Goal: Information Seeking & Learning: Learn about a topic

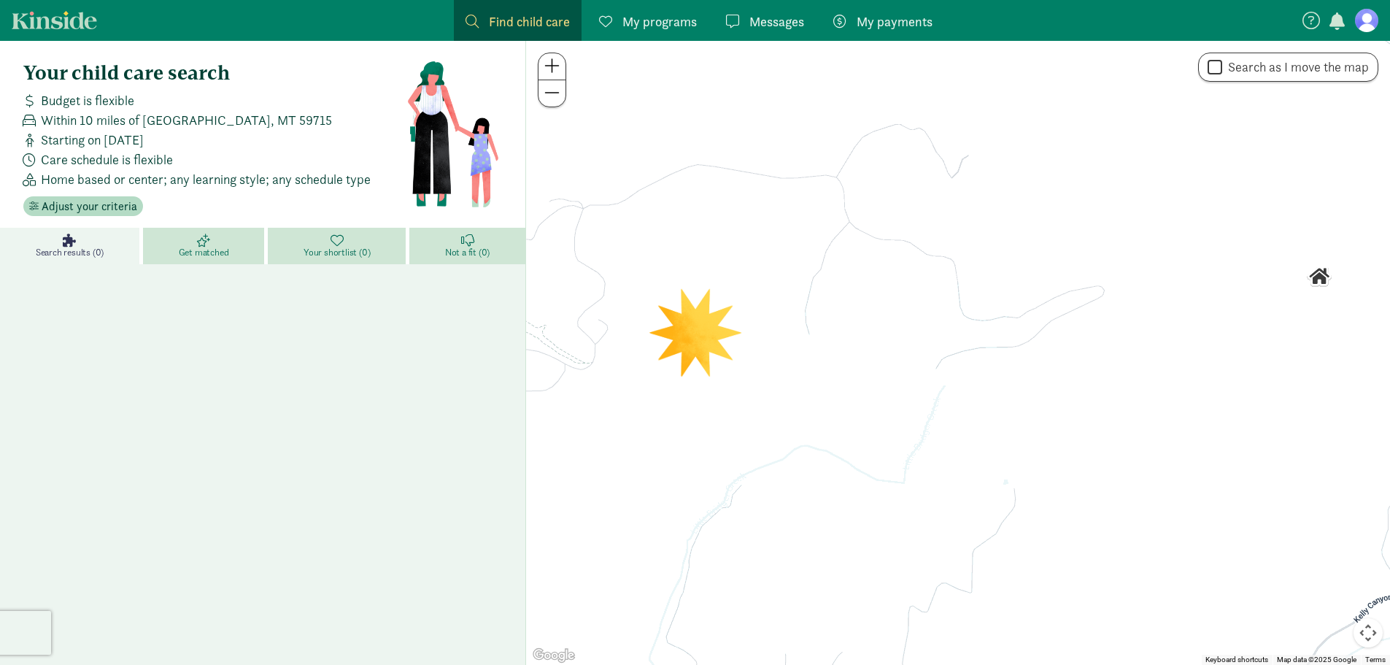
scroll to position [4, 0]
click at [85, 243] on link "Search results (0)" at bounding box center [71, 245] width 143 height 36
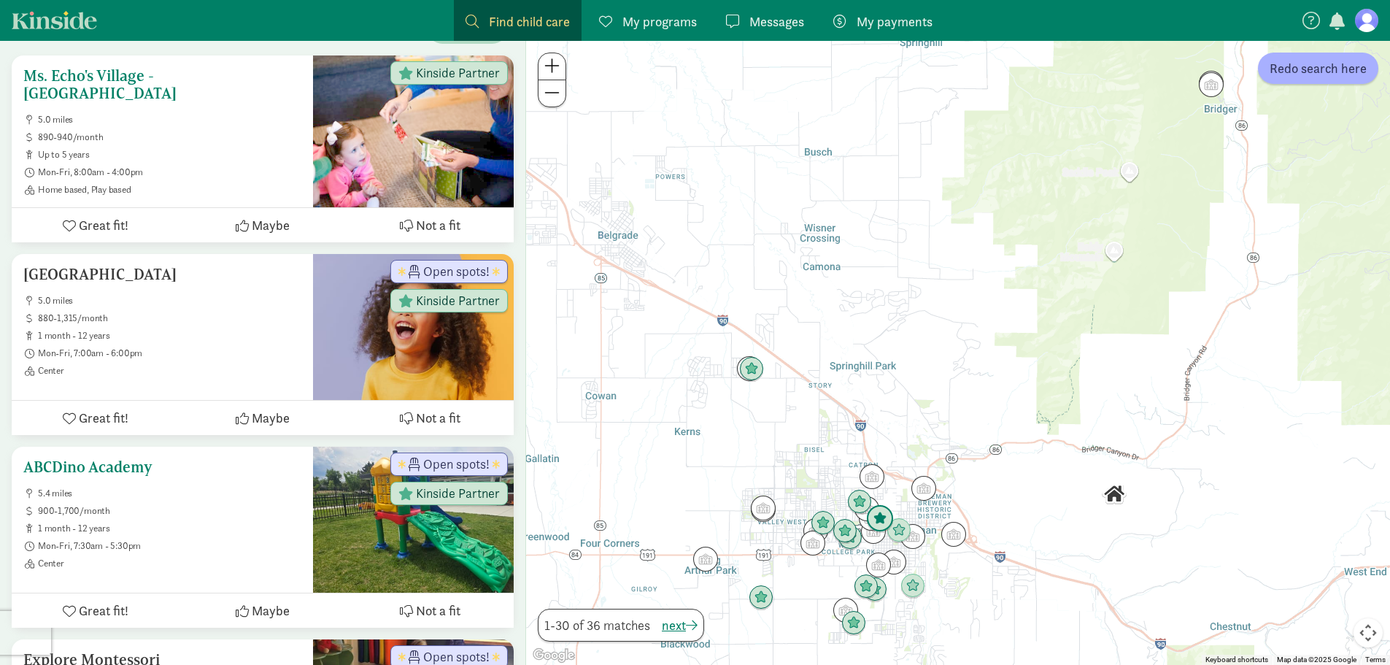
scroll to position [292, 0]
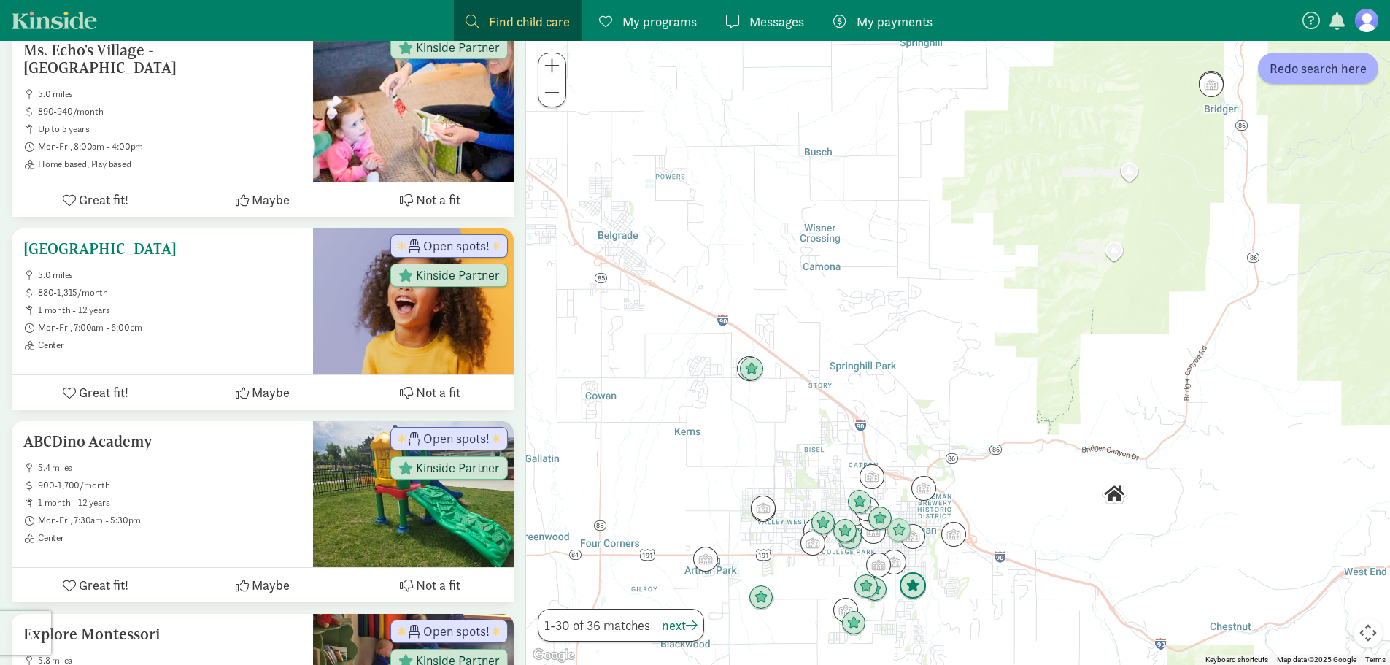
click at [447, 239] on span "Open spots!" at bounding box center [456, 245] width 66 height 13
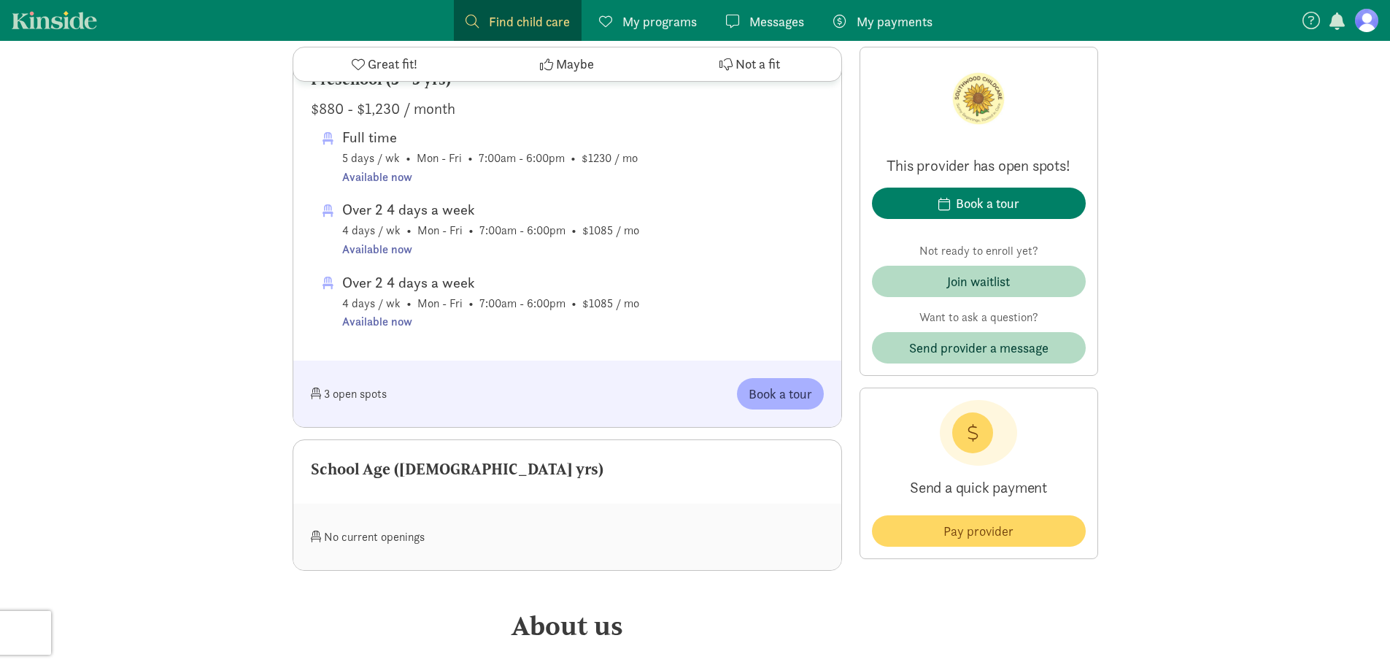
scroll to position [1460, 0]
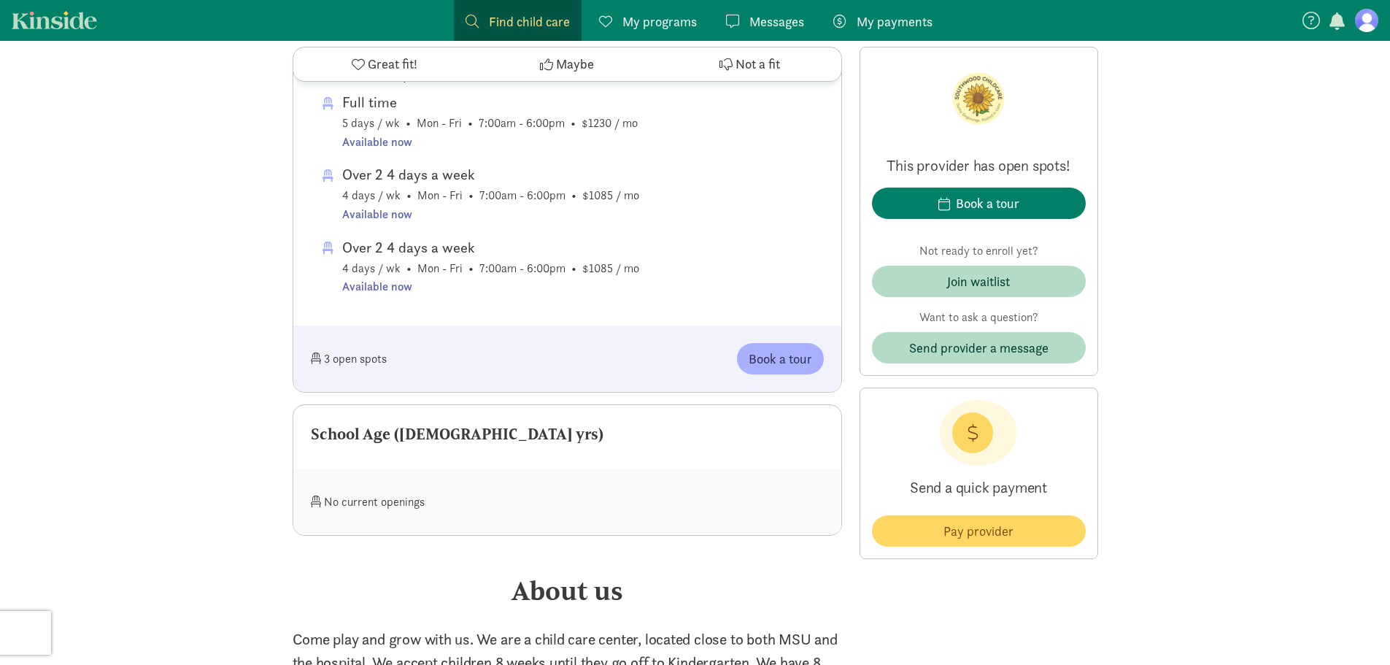
drag, startPoint x: 1400, startPoint y: 396, endPoint x: 1401, endPoint y: 81, distance: 314.6
